Goal: Find specific page/section: Find specific page/section

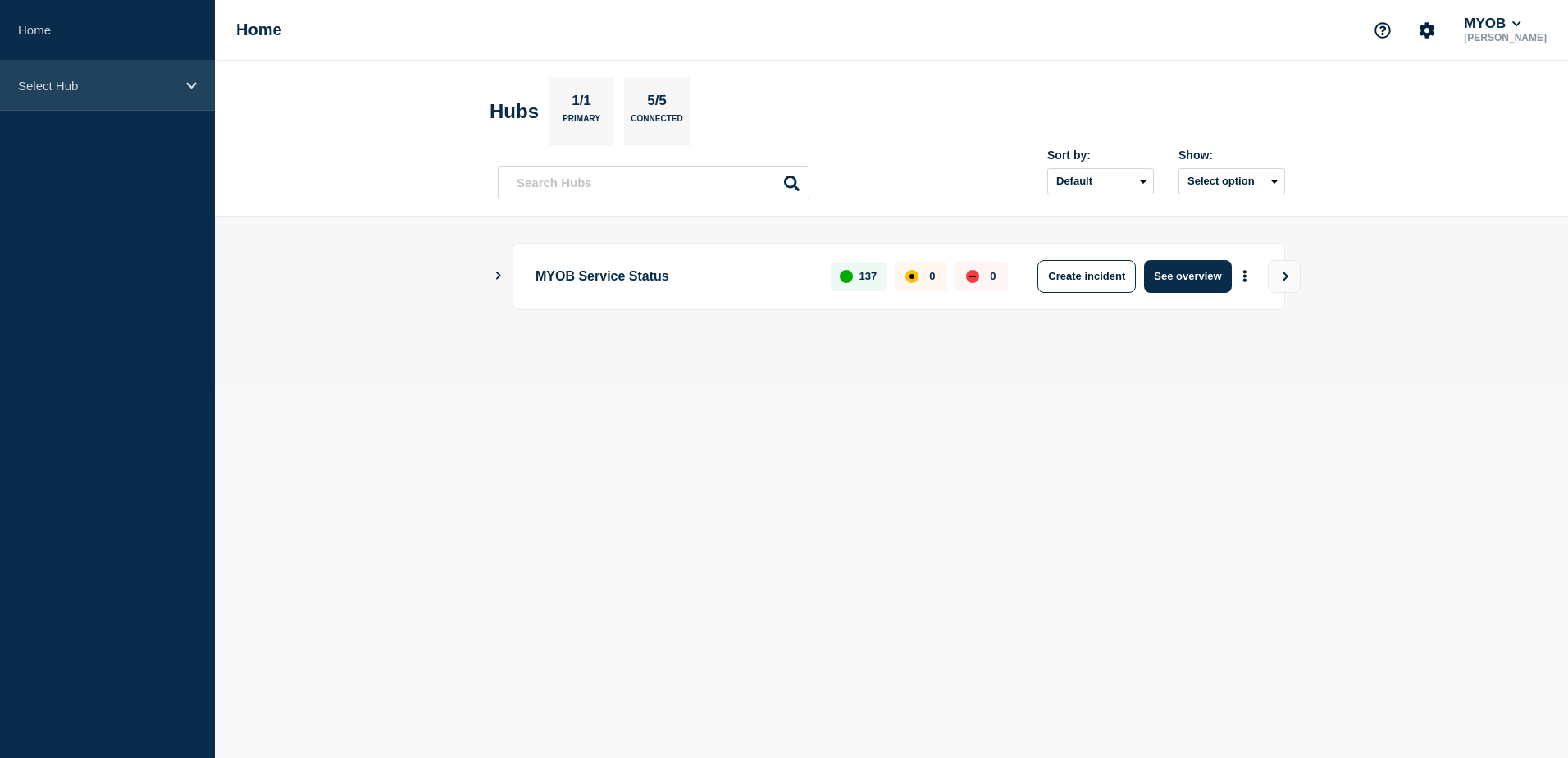
click at [163, 93] on div "Select Hub" at bounding box center [107, 86] width 215 height 50
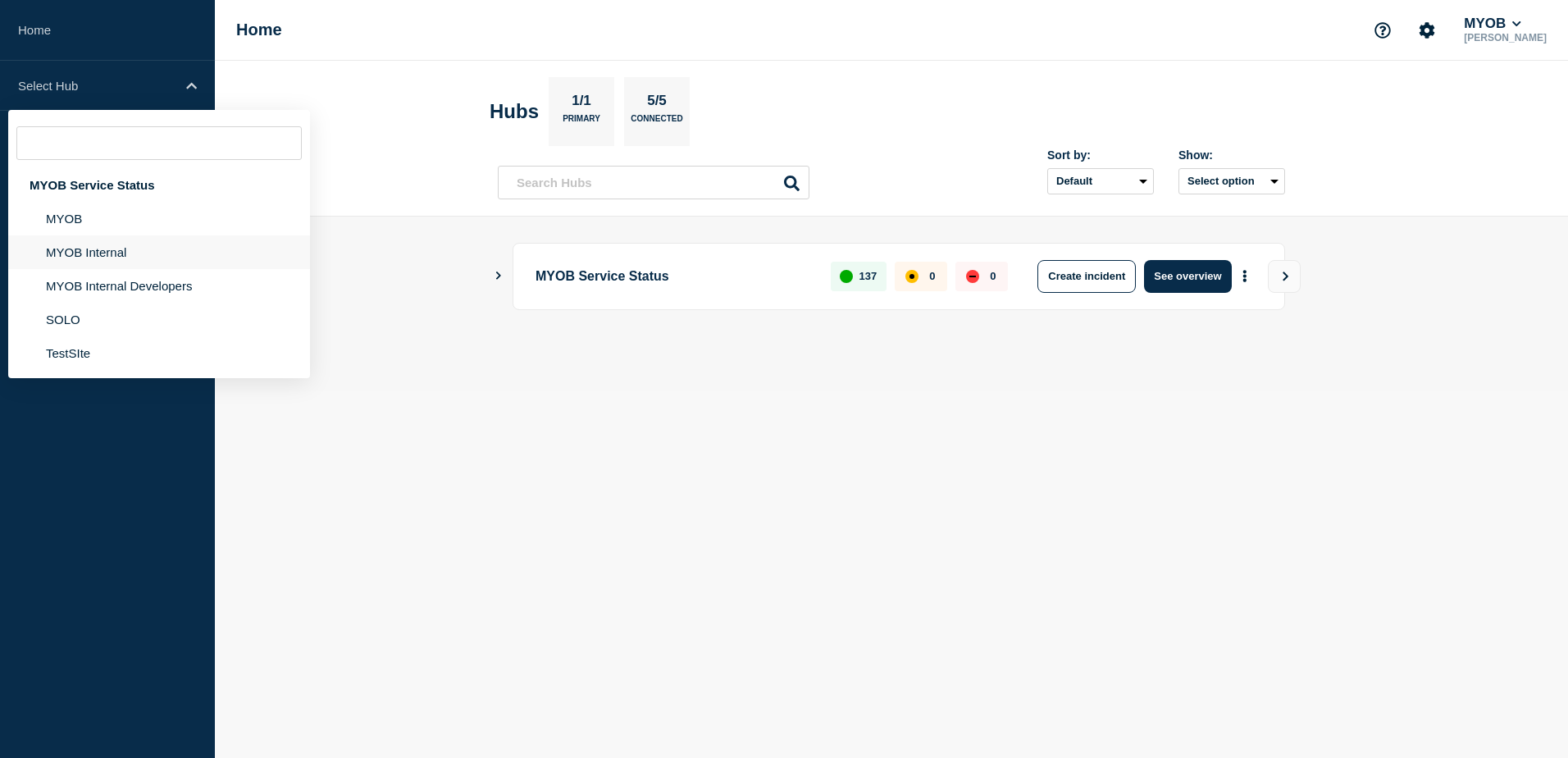
click at [102, 249] on li "MYOB Internal" at bounding box center [158, 252] width 301 height 34
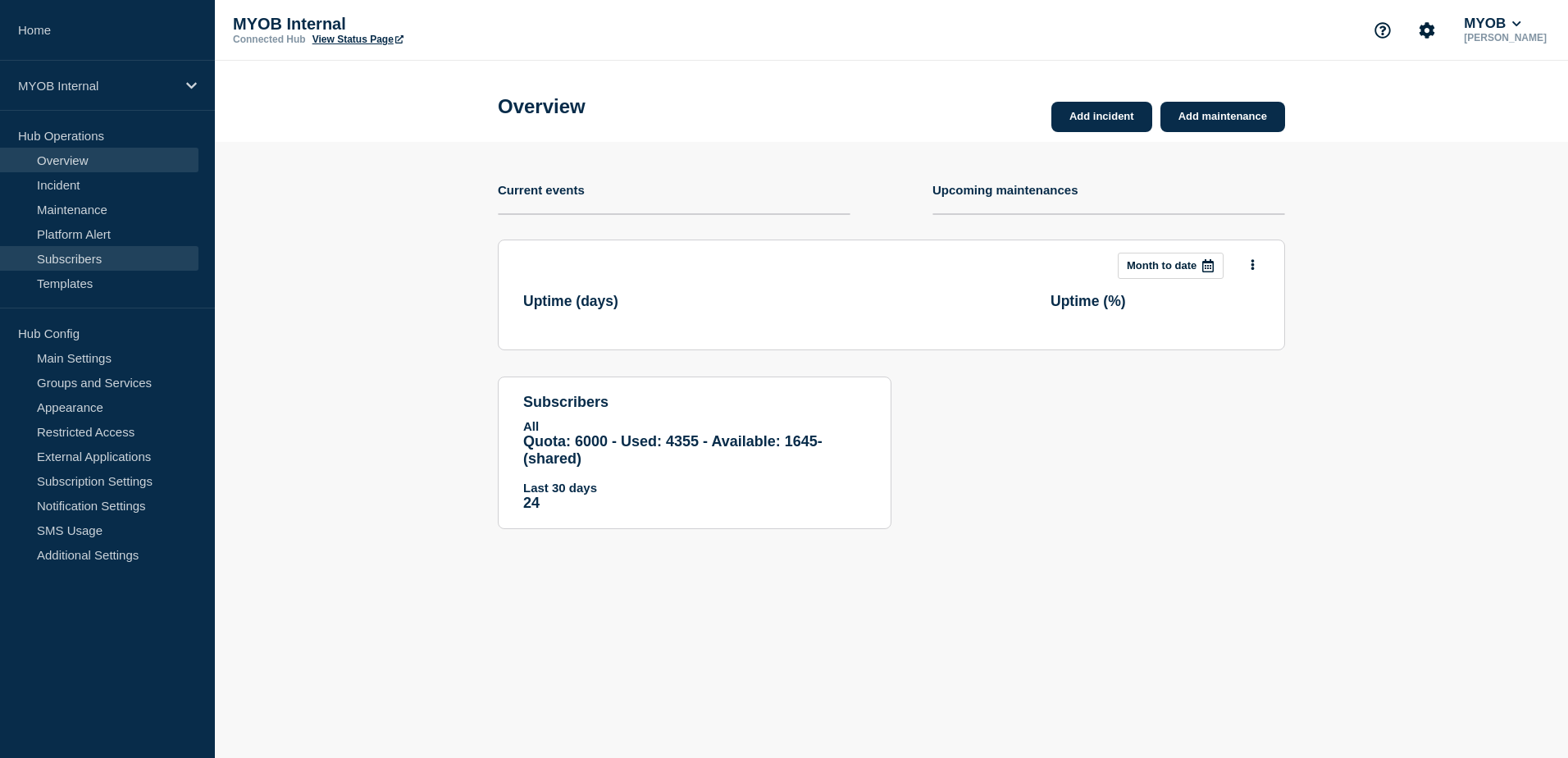
click at [112, 256] on link "Subscribers" at bounding box center [99, 258] width 198 height 24
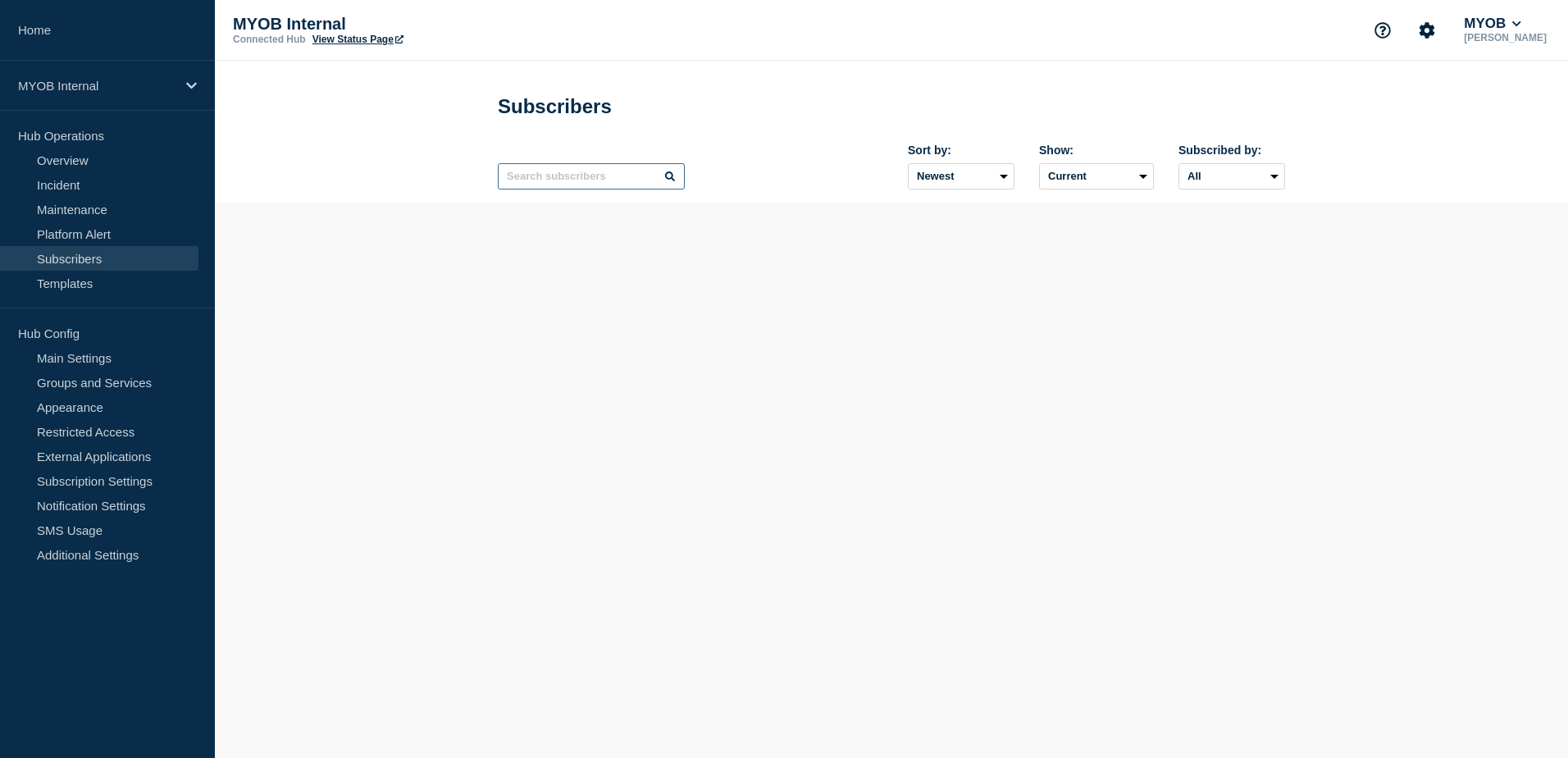
click at [603, 183] on input "text" at bounding box center [591, 176] width 187 height 26
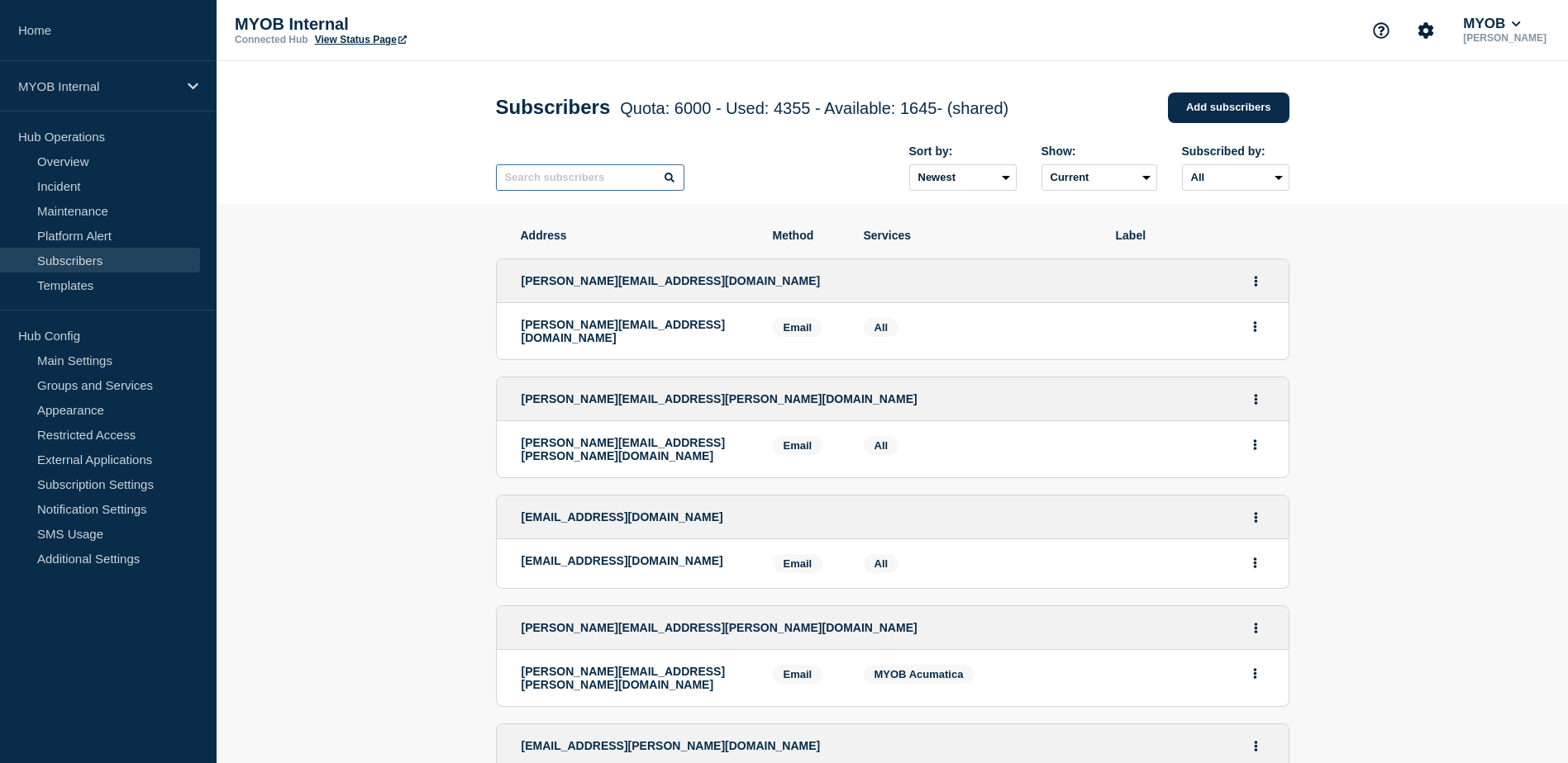
paste input "[PERSON_NAME][EMAIL_ADDRESS][PERSON_NAME][DOMAIN_NAME]"
type input "[PERSON_NAME][EMAIL_ADDRESS][PERSON_NAME][DOMAIN_NAME]"
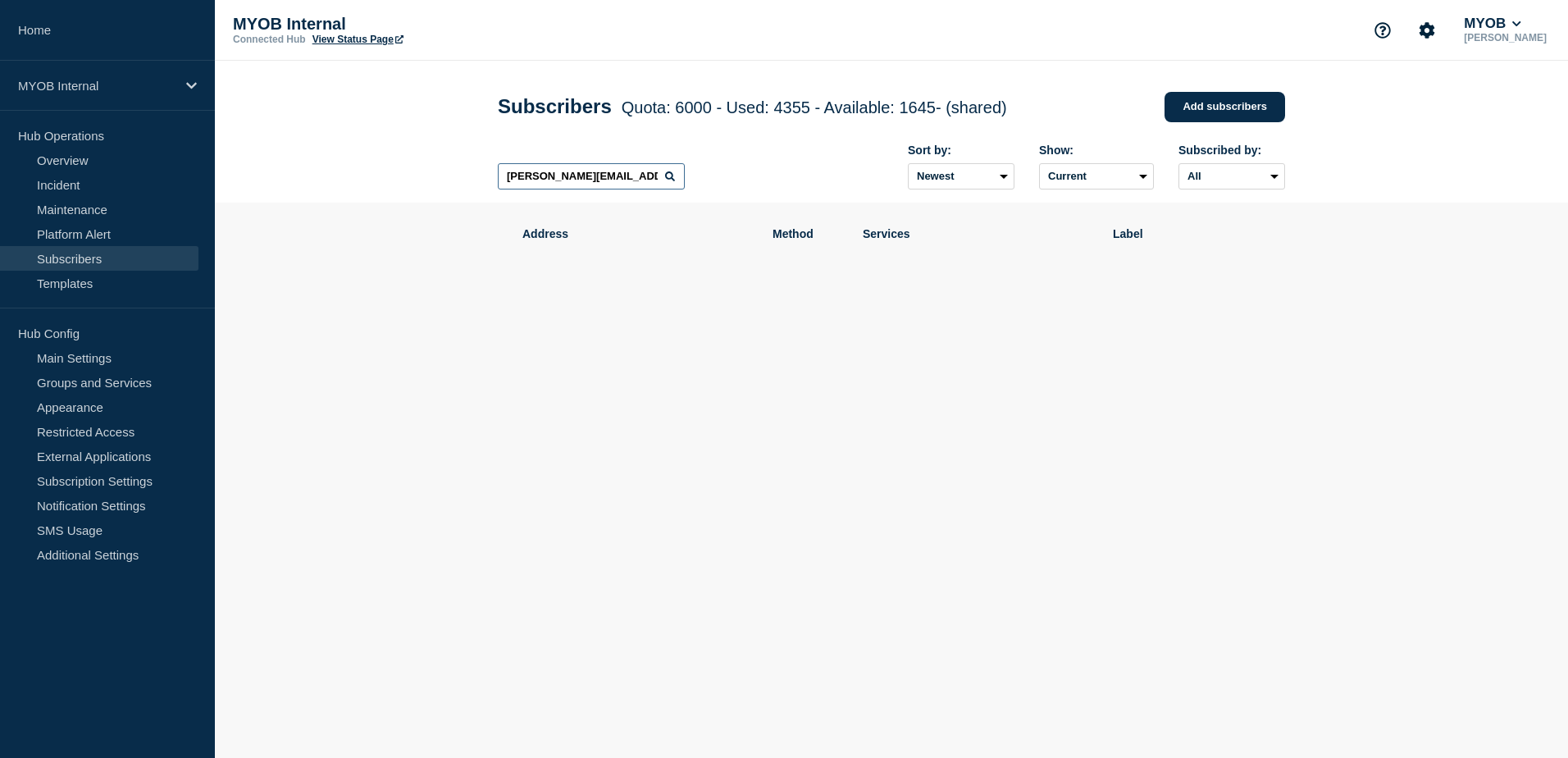
drag, startPoint x: 640, startPoint y: 178, endPoint x: 352, endPoint y: 164, distance: 288.3
click at [352, 164] on header "Subscribers Quota: 6000 - Used: 4355 - Available: 1645 - (shared) Quota Used Av…" at bounding box center [891, 131] width 1353 height 142
drag, startPoint x: 646, startPoint y: 183, endPoint x: 393, endPoint y: 171, distance: 253.3
click at [393, 171] on header "Subscribers Quota: 6000 - Used: 4355 - Available: 1645 - (shared) Quota Used Av…" at bounding box center [891, 131] width 1353 height 142
paste input "[DOMAIN_NAME]"
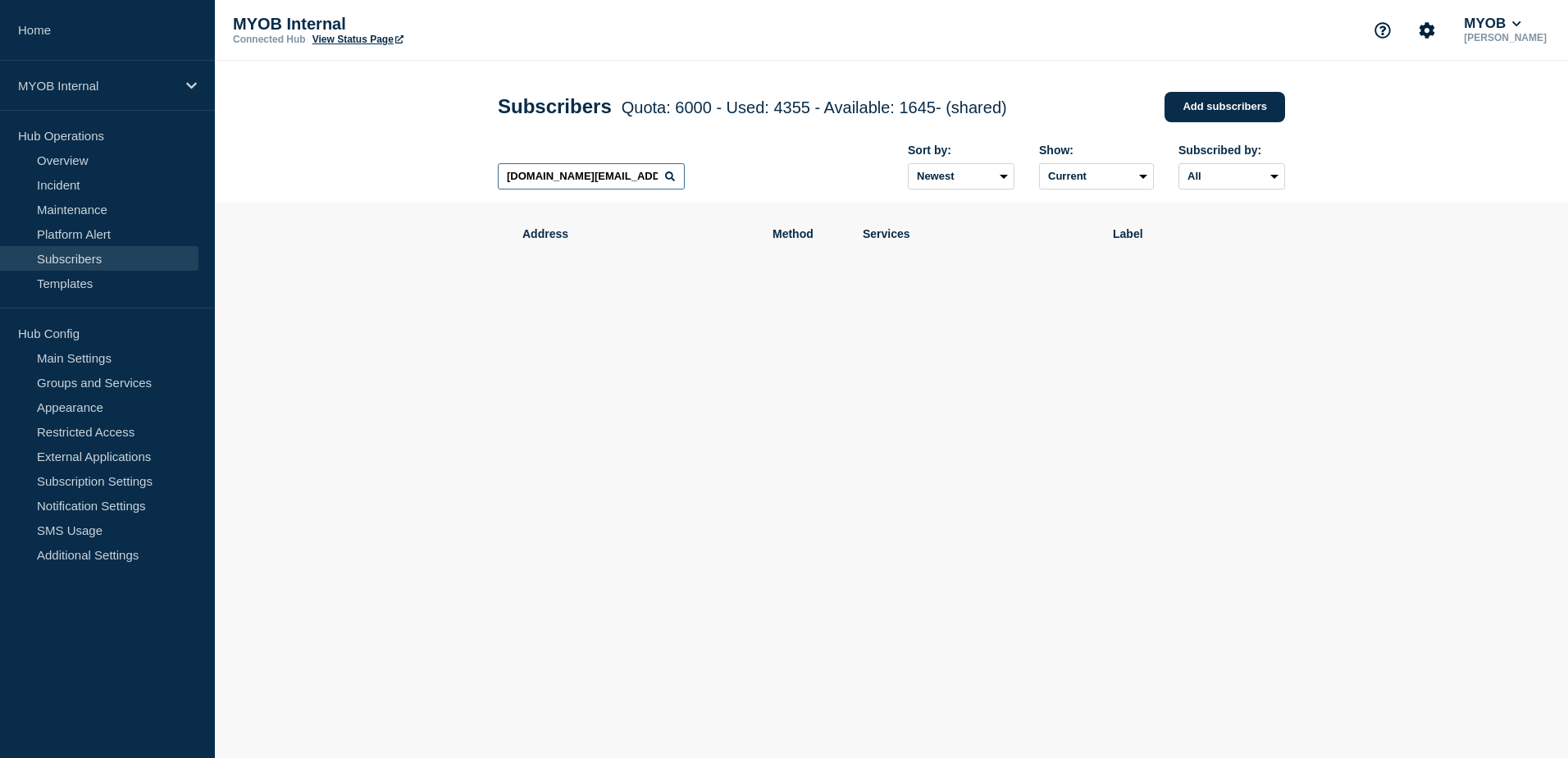
type input "[DOMAIN_NAME][EMAIL_ADDRESS][DOMAIN_NAME]"
click at [668, 182] on icon at bounding box center [670, 176] width 10 height 10
click at [80, 182] on link "Incident" at bounding box center [99, 184] width 198 height 24
